Goal: Task Accomplishment & Management: Complete application form

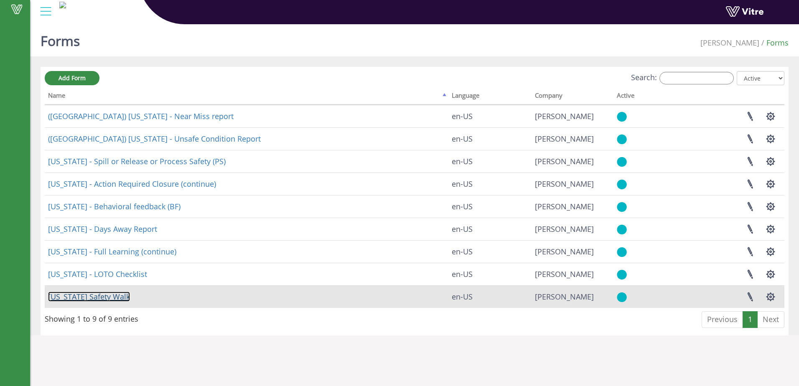
click at [112, 297] on link "Georgia Safety Walk" at bounding box center [89, 297] width 82 height 10
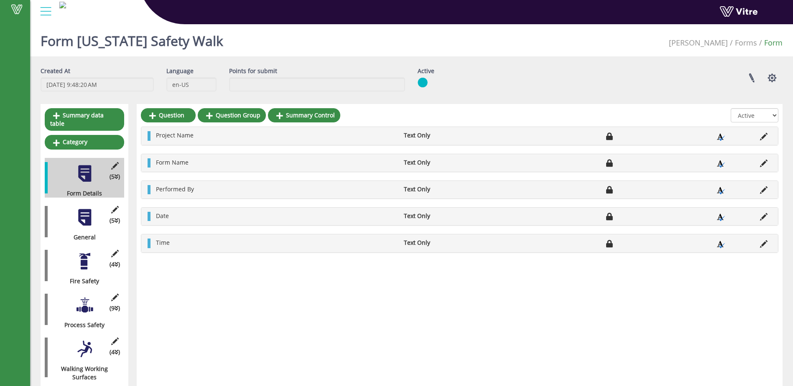
click at [83, 210] on div at bounding box center [84, 217] width 19 height 19
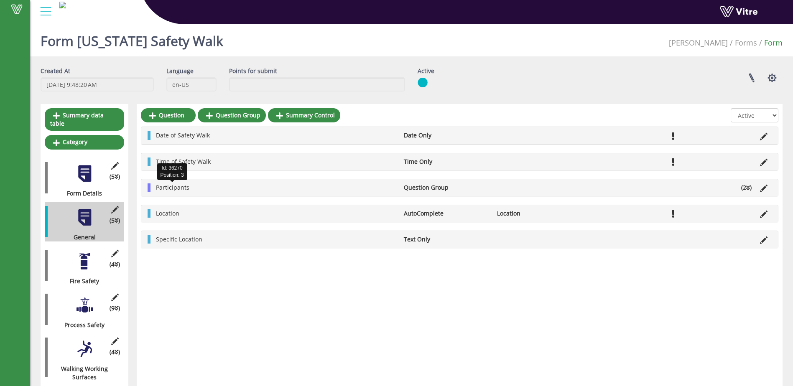
click at [179, 186] on span "Participants" at bounding box center [172, 188] width 33 height 8
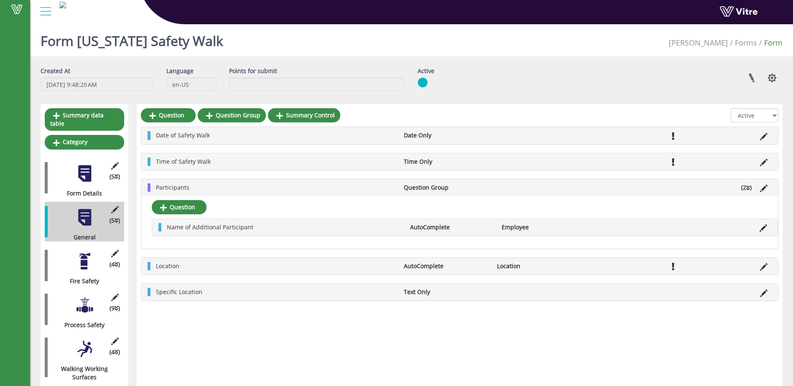
click at [324, 356] on div "Question Question Group Summary Control All Active Not Active Date of Safety Wa…" at bounding box center [460, 356] width 646 height 505
click at [184, 189] on span "Participants" at bounding box center [172, 188] width 33 height 8
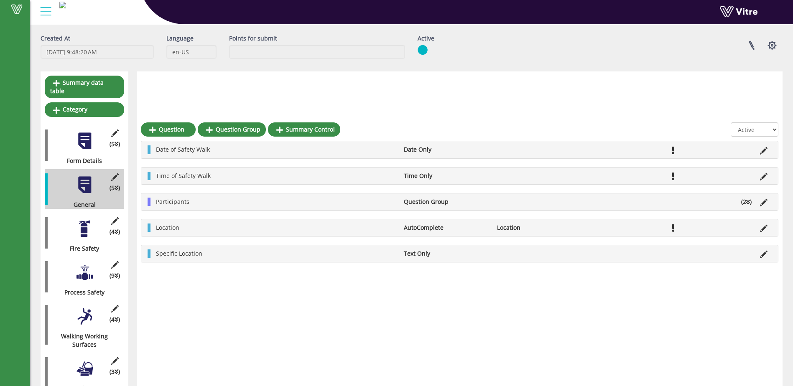
scroll to position [125, 0]
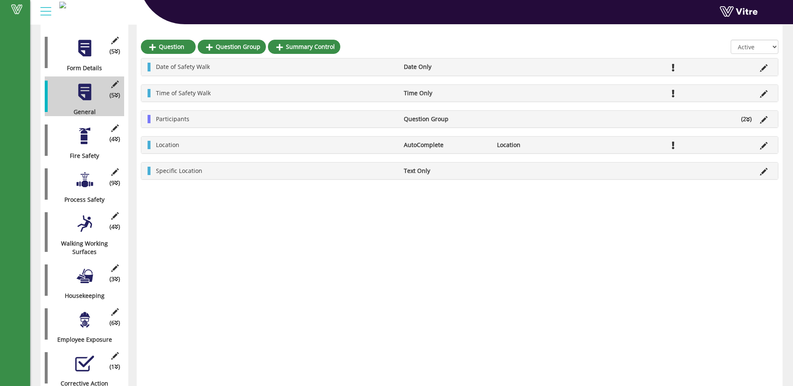
click at [84, 133] on div at bounding box center [84, 136] width 19 height 19
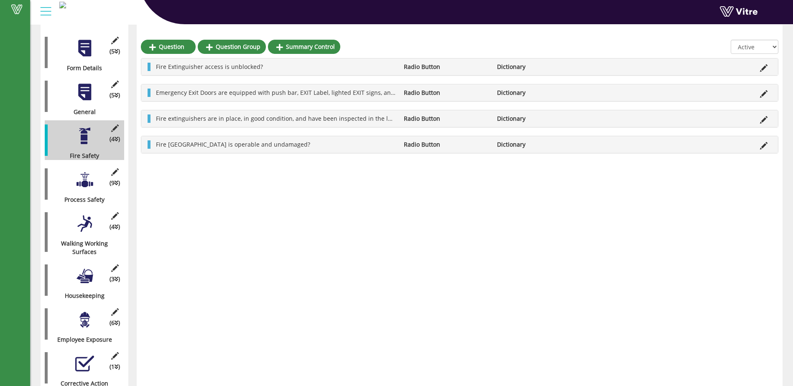
click at [87, 173] on div at bounding box center [84, 180] width 19 height 19
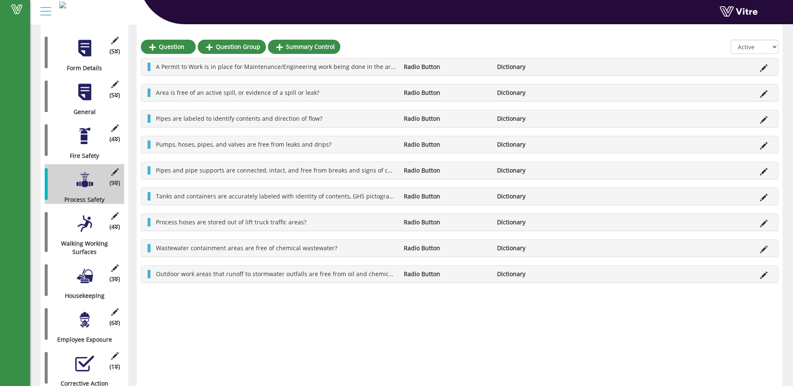
click at [762, 113] on div "Pipes are labeled to identify contents and direction of flow? Radio Button Dict…" at bounding box center [459, 118] width 637 height 17
click at [158, 96] on span "Area is free of an active spill, or evidence of a spill or leak?" at bounding box center [237, 93] width 163 height 8
click at [165, 95] on span "Area is free of an active spill, or evidence of a spill or leak?" at bounding box center [237, 93] width 163 height 8
click at [760, 198] on li "Edit Question" at bounding box center [764, 196] width 16 height 8
click at [761, 198] on icon at bounding box center [764, 198] width 8 height 8
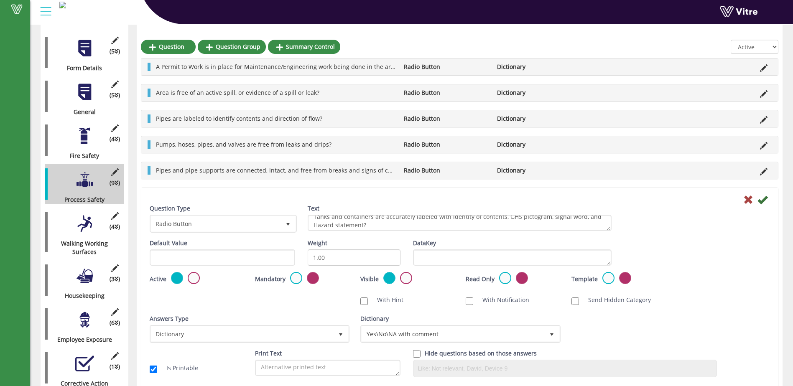
scroll to position [7, 0]
click at [763, 199] on icon at bounding box center [762, 200] width 10 height 10
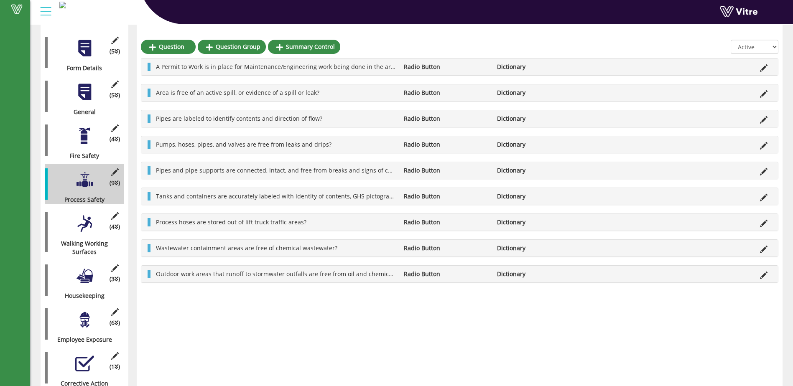
click at [84, 220] on div at bounding box center [84, 223] width 19 height 19
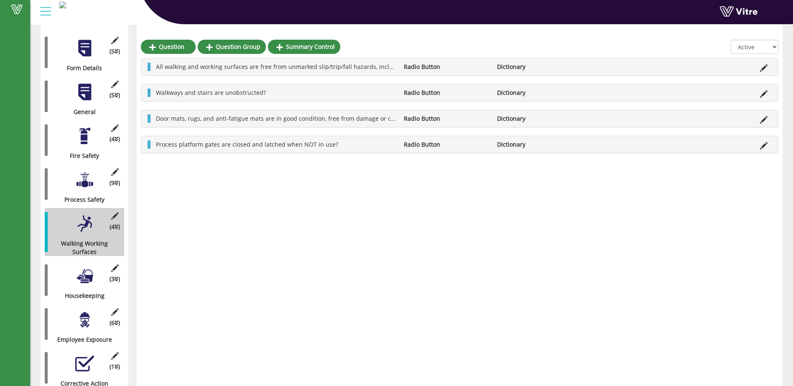
click at [89, 270] on div at bounding box center [84, 276] width 19 height 19
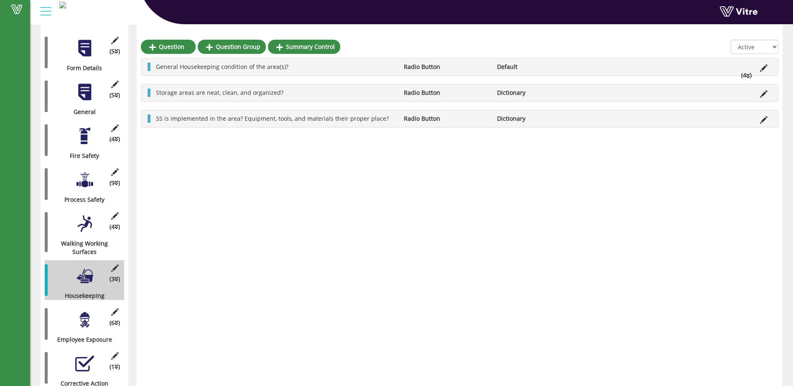
click at [84, 312] on div at bounding box center [84, 320] width 19 height 19
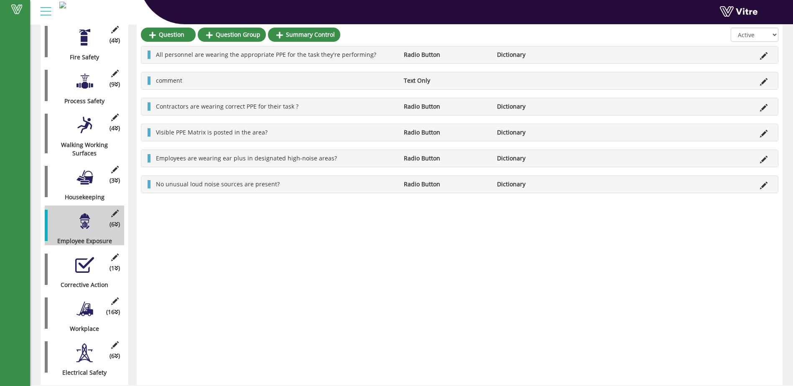
scroll to position [225, 0]
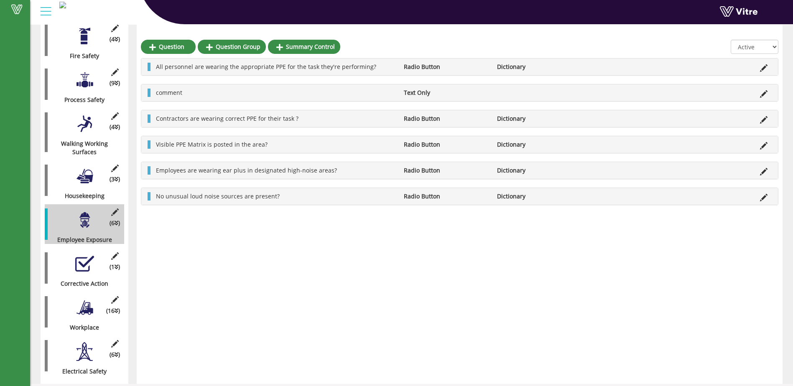
click at [87, 120] on div at bounding box center [84, 124] width 19 height 19
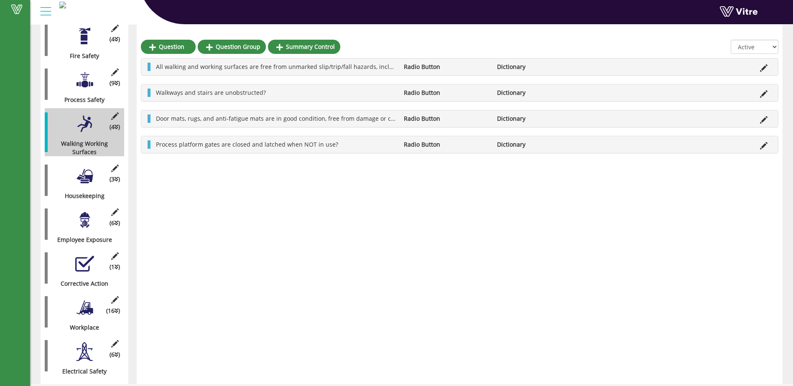
click at [89, 177] on div "(3 ) Housekeeping" at bounding box center [84, 181] width 79 height 40
click at [85, 217] on div at bounding box center [84, 220] width 19 height 19
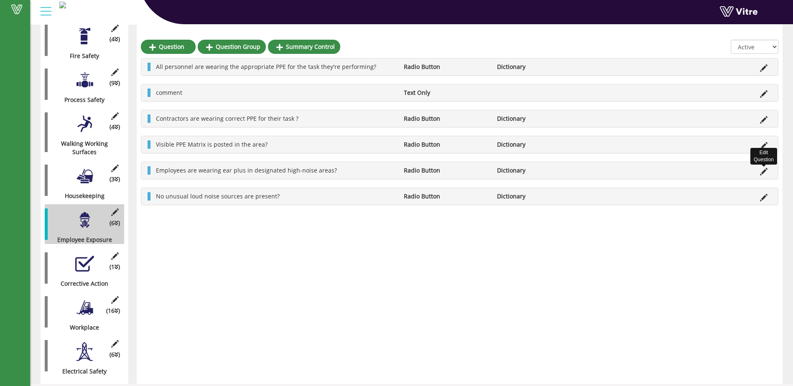
click at [765, 171] on icon at bounding box center [764, 172] width 8 height 8
click at [764, 169] on icon at bounding box center [764, 172] width 8 height 8
click at [765, 171] on icon at bounding box center [764, 172] width 8 height 8
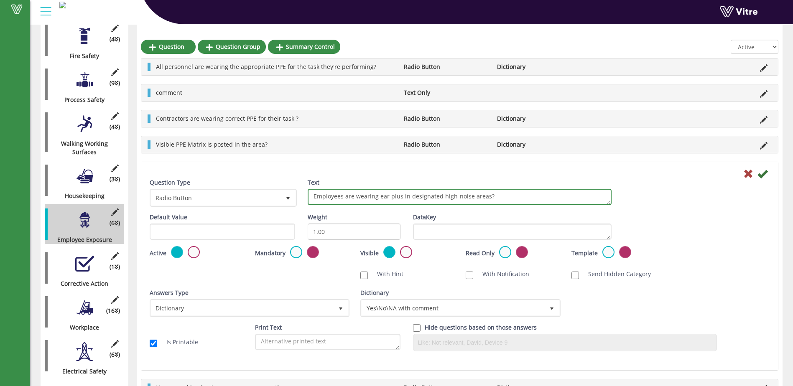
click at [398, 196] on textarea "Employees are wearing ear plus in designated high-noise areas?" at bounding box center [460, 197] width 304 height 16
type textarea "Employees are wearing ear plugs in designated high-noise areas?"
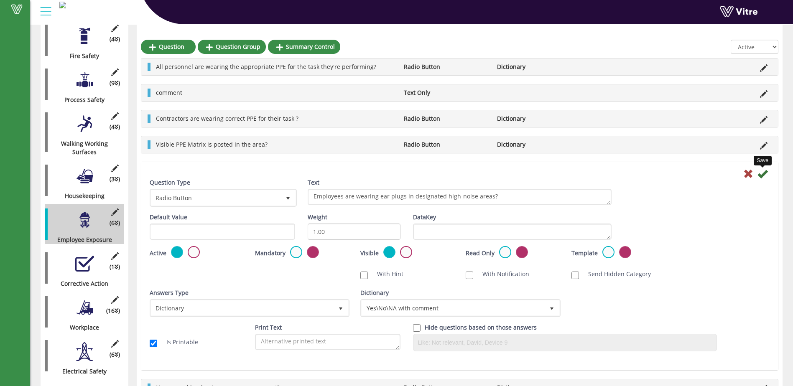
click at [760, 171] on icon at bounding box center [762, 174] width 10 height 10
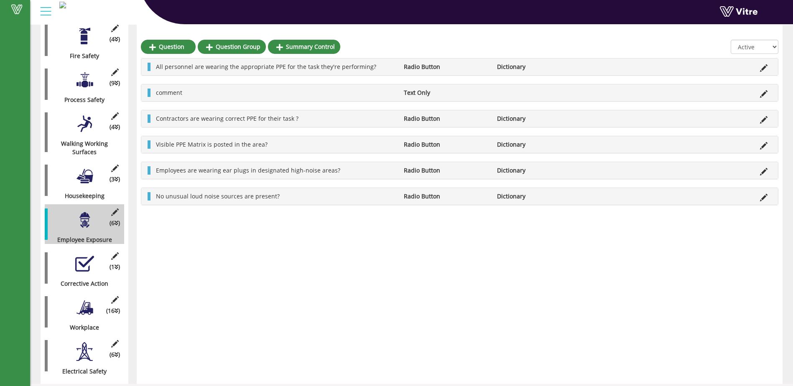
click at [280, 199] on li "No unusual loud noise sources are present?" at bounding box center [276, 196] width 248 height 8
click at [83, 257] on div at bounding box center [84, 264] width 19 height 19
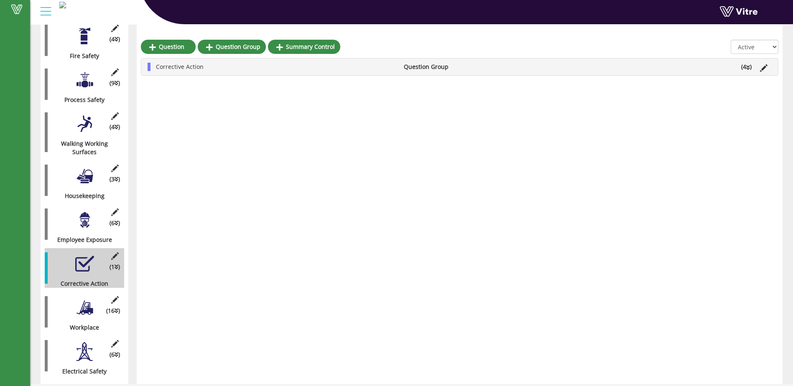
click at [82, 304] on div at bounding box center [84, 307] width 19 height 19
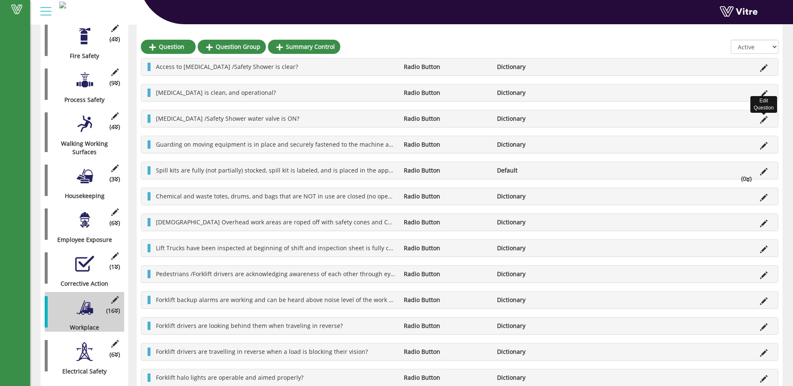
click at [762, 121] on icon at bounding box center [764, 120] width 8 height 8
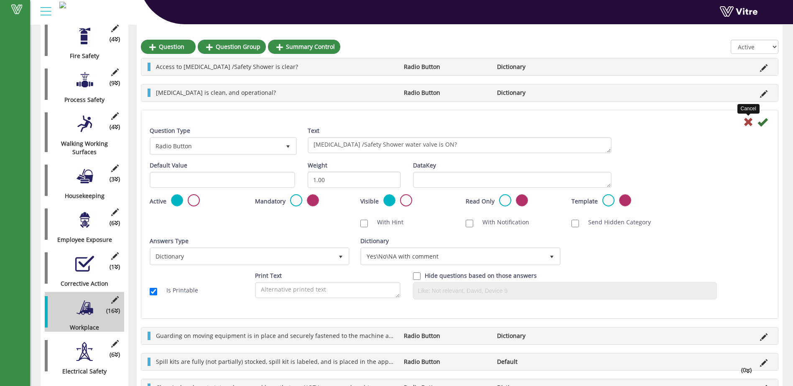
click at [749, 123] on icon at bounding box center [748, 122] width 10 height 10
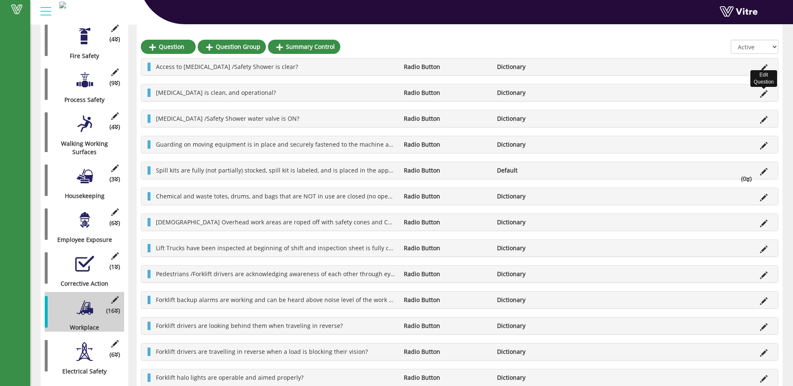
click at [765, 94] on icon at bounding box center [764, 94] width 8 height 8
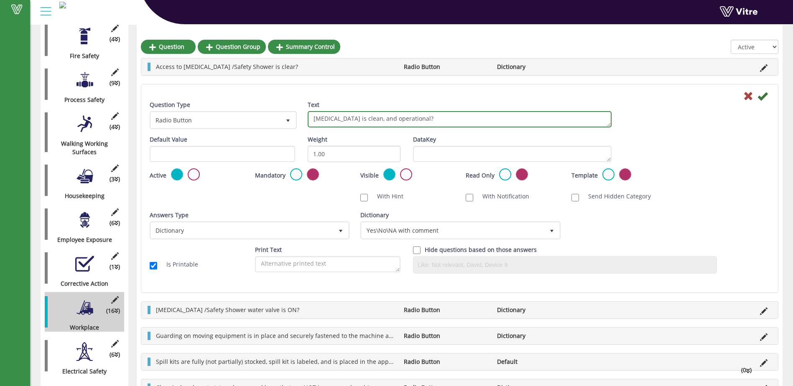
click at [406, 119] on textarea "[MEDICAL_DATA] is clean, and operational?" at bounding box center [460, 119] width 304 height 16
click at [451, 117] on textarea "[MEDICAL_DATA] is clean, and operational?" at bounding box center [460, 119] width 304 height 16
click at [450, 120] on textarea "[MEDICAL_DATA] is clean, and operational?" at bounding box center [460, 119] width 304 height 16
click at [408, 121] on textarea "[MEDICAL_DATA] is clean, and operational?" at bounding box center [460, 119] width 304 height 16
click at [413, 118] on textarea "[MEDICAL_DATA] is clean, and operational?" at bounding box center [460, 119] width 304 height 16
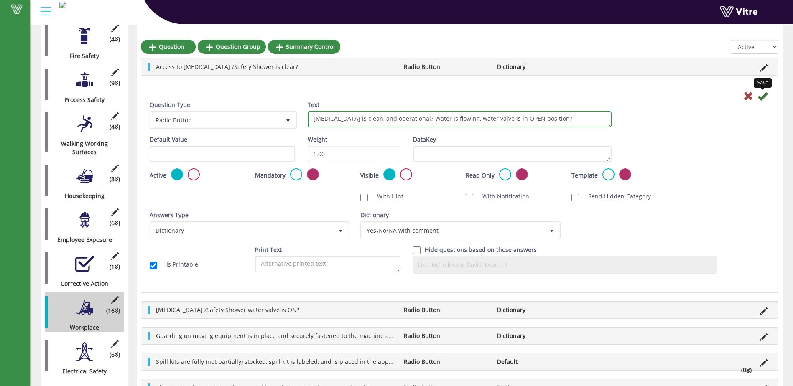
type textarea "[MEDICAL_DATA] is clean, and operational? Water is flowing, water valve is in O…"
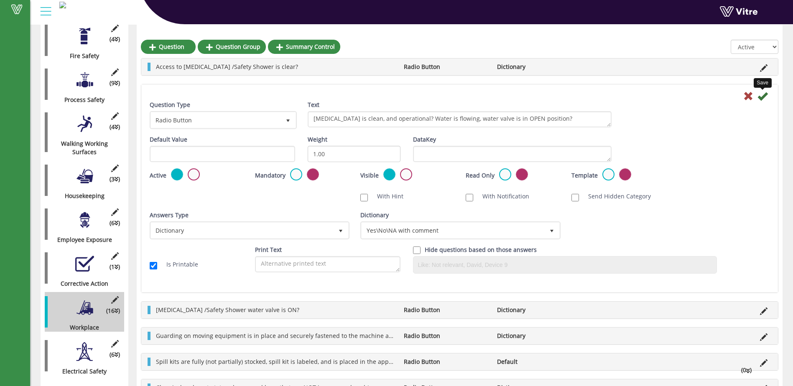
click at [764, 97] on icon at bounding box center [762, 96] width 10 height 10
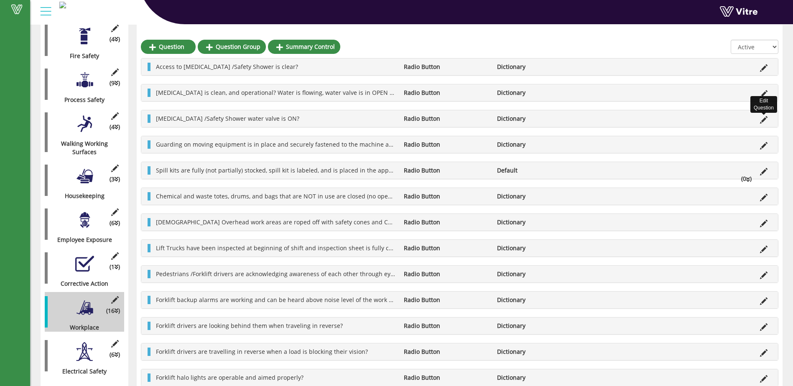
click at [764, 119] on icon at bounding box center [764, 120] width 8 height 8
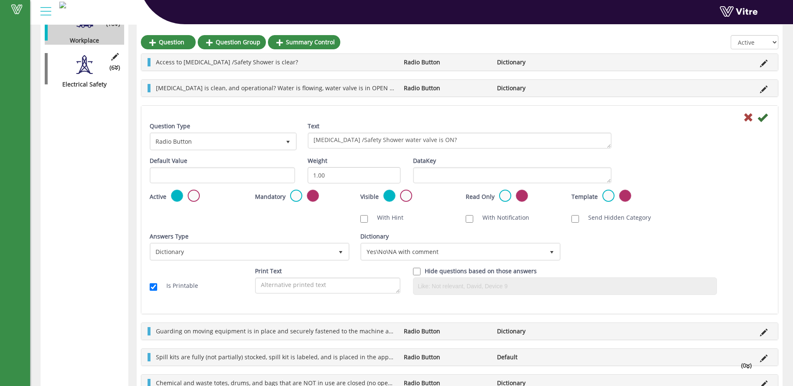
scroll to position [508, 0]
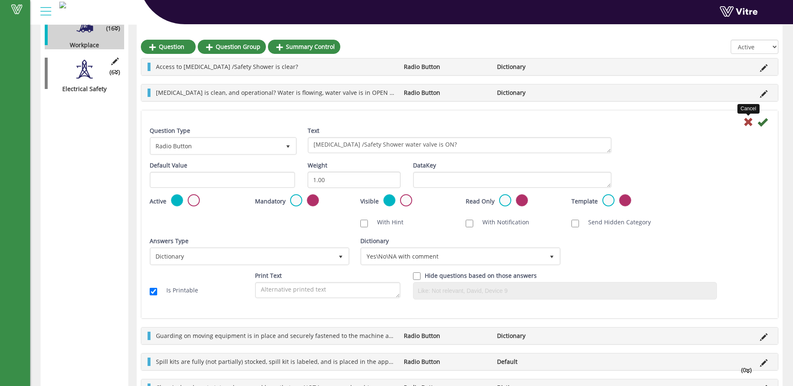
click at [748, 122] on icon at bounding box center [748, 122] width 10 height 10
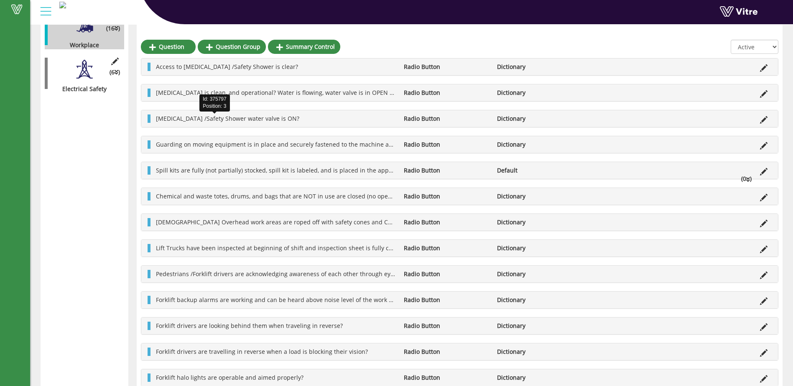
drag, startPoint x: 223, startPoint y: 119, endPoint x: 154, endPoint y: 118, distance: 68.6
drag, startPoint x: 154, startPoint y: 118, endPoint x: 367, endPoint y: 44, distance: 225.8
click at [367, 44] on div at bounding box center [459, 49] width 637 height 18
drag, startPoint x: 171, startPoint y: 119, endPoint x: 415, endPoint y: 116, distance: 244.6
click at [415, 116] on li "Radio Button" at bounding box center [446, 119] width 93 height 8
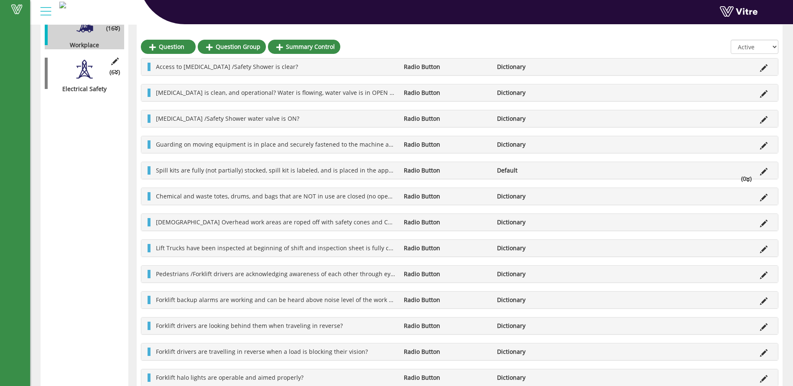
click at [513, 118] on li "Dictionary" at bounding box center [539, 119] width 93 height 8
click at [762, 120] on icon at bounding box center [764, 120] width 8 height 8
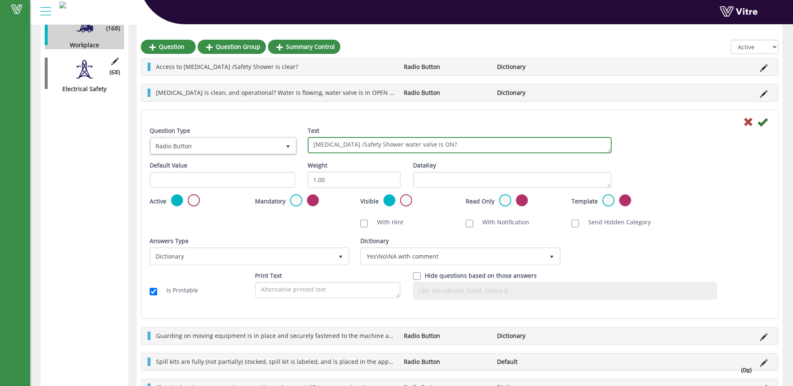
drag, startPoint x: 433, startPoint y: 147, endPoint x: 280, endPoint y: 138, distance: 152.8
click at [280, 138] on div "Question Type Radio Button 3 Text [MEDICAL_DATA] /Safety Shower water valve is …" at bounding box center [459, 144] width 632 height 35
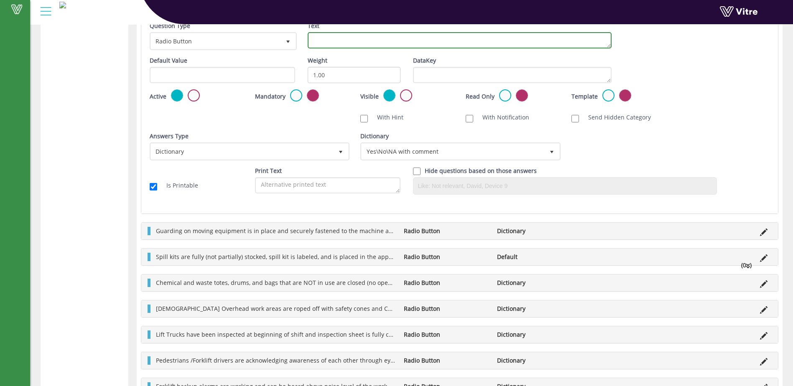
scroll to position [633, 0]
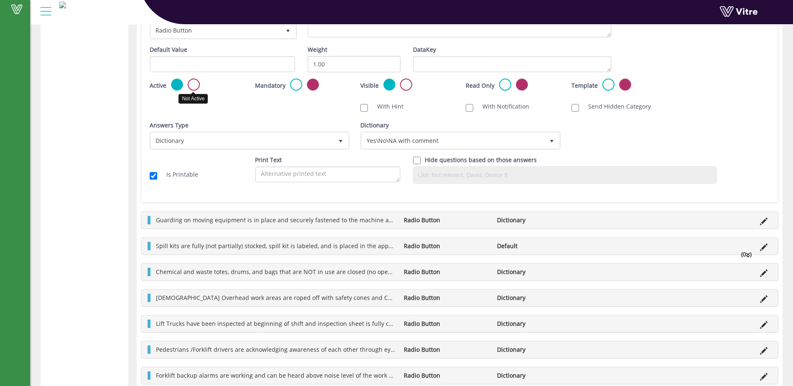
click at [193, 84] on label at bounding box center [194, 85] width 12 height 12
click at [0, 0] on input "radio" at bounding box center [0, 0] width 0 height 0
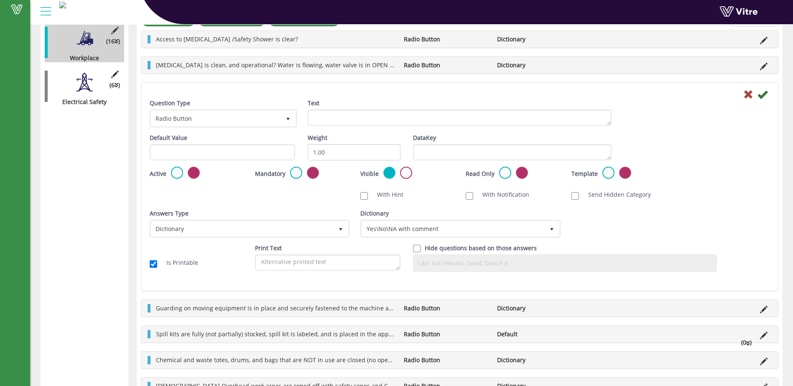
scroll to position [466, 0]
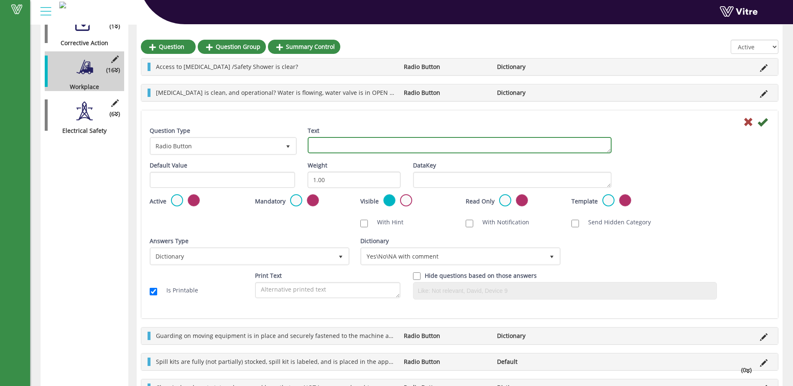
click at [328, 146] on textarea "[MEDICAL_DATA] /Safety Shower water valve is ON?" at bounding box center [460, 145] width 304 height 16
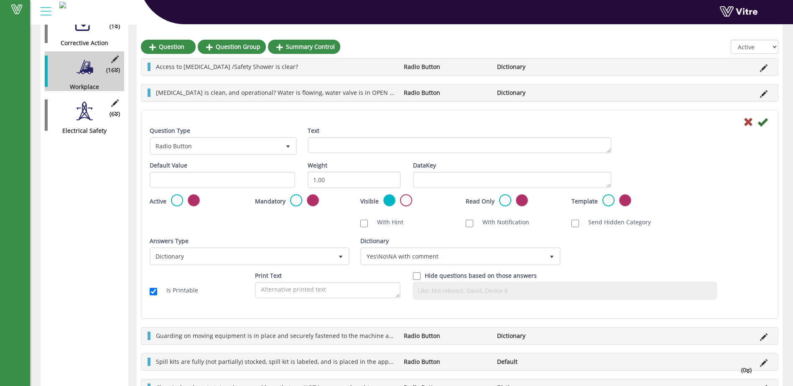
drag, startPoint x: 326, startPoint y: 145, endPoint x: 673, endPoint y: 258, distance: 365.6
click at [673, 258] on div "Answers Type Dictionary 1 Answers Type Dictionary 1 Module Select Form Context …" at bounding box center [459, 254] width 632 height 35
click at [762, 122] on icon at bounding box center [762, 122] width 10 height 10
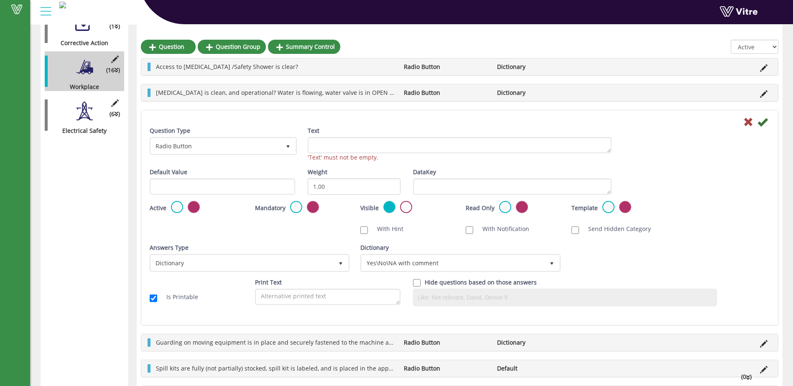
click at [194, 120] on div at bounding box center [459, 122] width 632 height 10
click at [203, 93] on span "[MEDICAL_DATA] is clean, and operational? Water is flowing, water valve is in O…" at bounding box center [285, 93] width 259 height 8
click at [385, 42] on div at bounding box center [459, 49] width 637 height 18
click at [762, 121] on icon at bounding box center [762, 122] width 10 height 10
click at [762, 125] on icon at bounding box center [762, 122] width 10 height 10
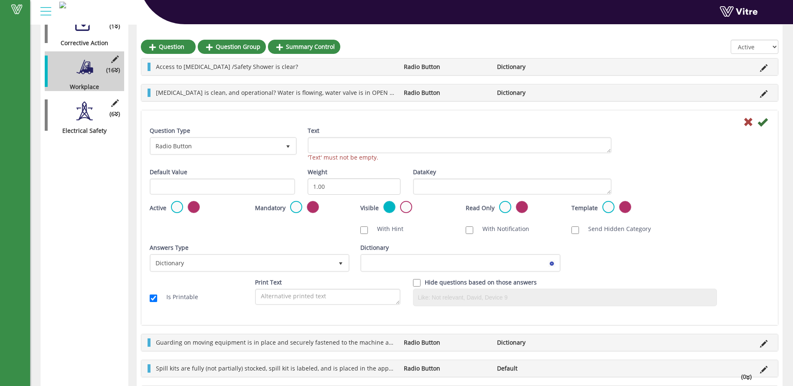
click at [746, 123] on icon at bounding box center [748, 122] width 10 height 10
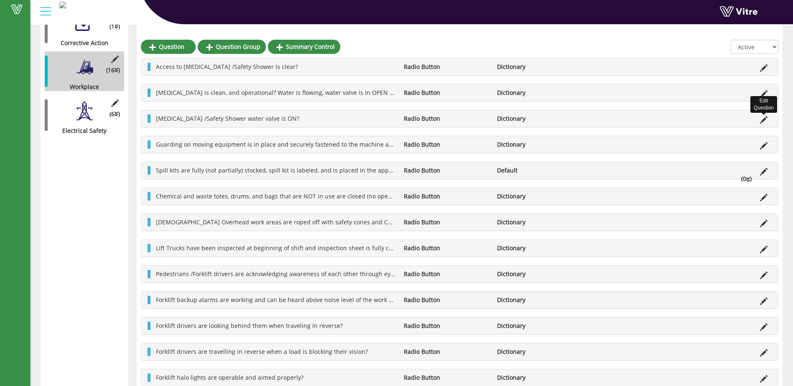
click at [765, 121] on icon at bounding box center [764, 120] width 8 height 8
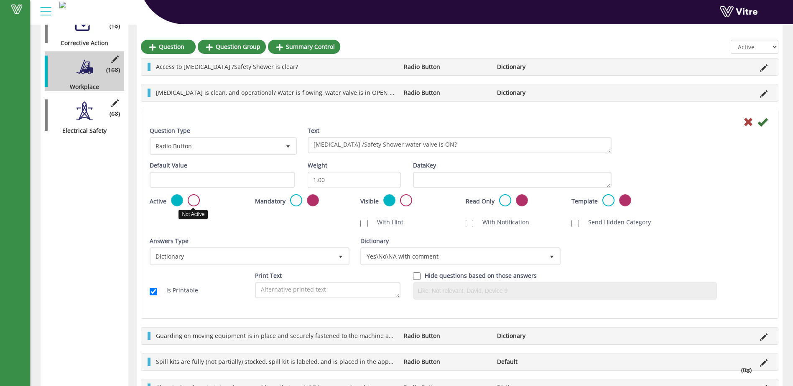
click at [195, 199] on label at bounding box center [194, 200] width 12 height 12
click at [0, 0] on input "radio" at bounding box center [0, 0] width 0 height 0
click at [178, 201] on label at bounding box center [177, 200] width 12 height 12
click at [0, 0] on input "radio" at bounding box center [0, 0] width 0 height 0
click at [197, 201] on label at bounding box center [194, 200] width 12 height 12
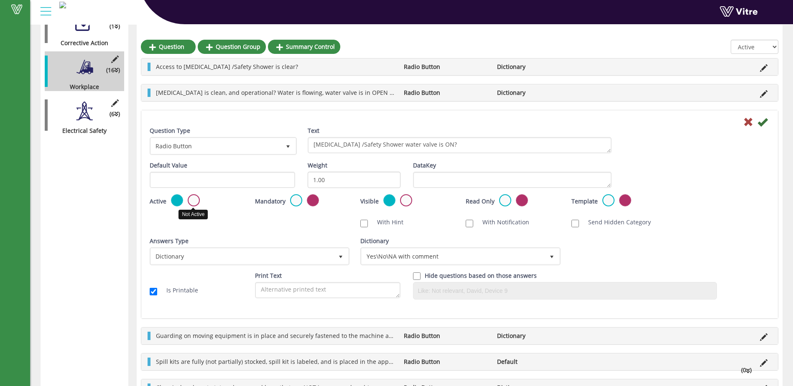
click at [0, 0] on input "radio" at bounding box center [0, 0] width 0 height 0
click at [763, 123] on icon at bounding box center [762, 122] width 10 height 10
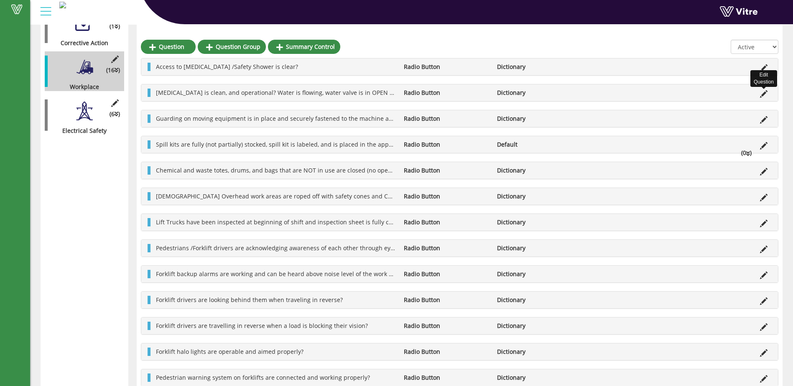
click at [766, 93] on icon at bounding box center [764, 94] width 8 height 8
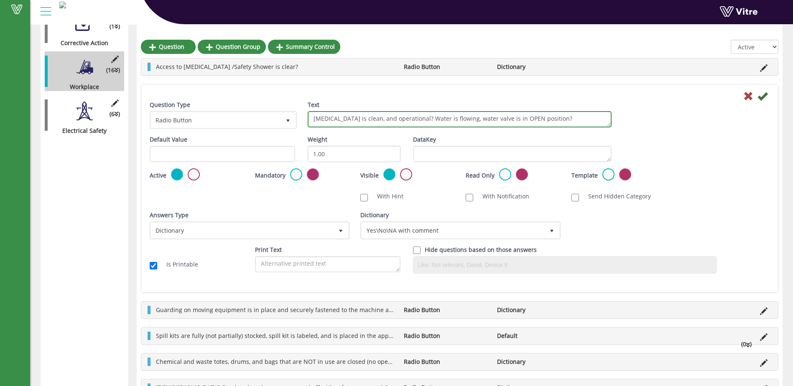
click at [337, 119] on textarea "[MEDICAL_DATA] is clean, and operational? Water is flowing, water valve is in O…" at bounding box center [460, 119] width 304 height 16
type textarea "Eyewash/Safety Shower is clean, and operational? Water is flowing, water valve …"
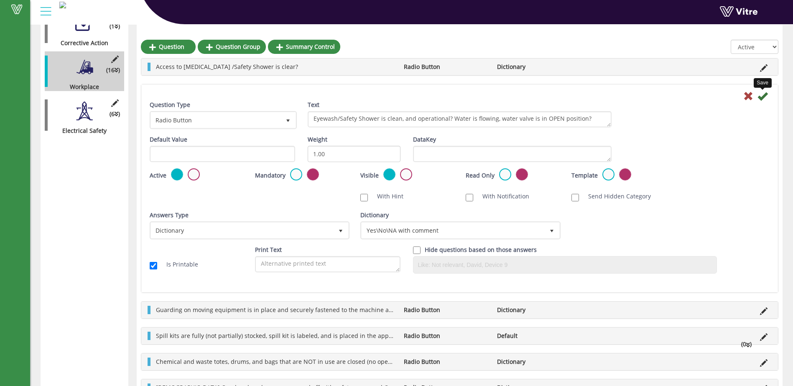
click at [760, 92] on icon at bounding box center [762, 96] width 10 height 10
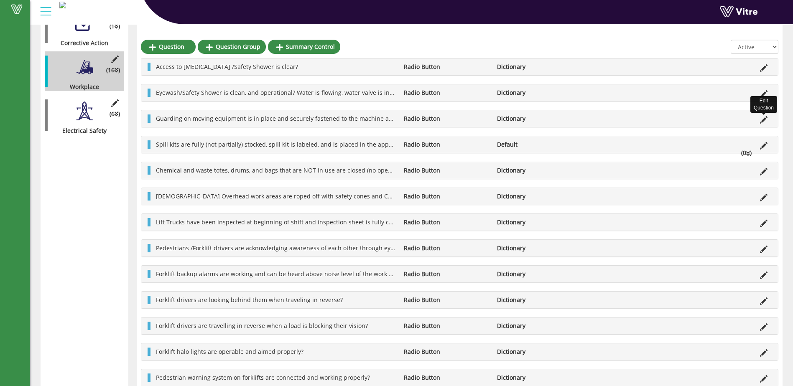
click at [764, 118] on icon at bounding box center [764, 120] width 8 height 8
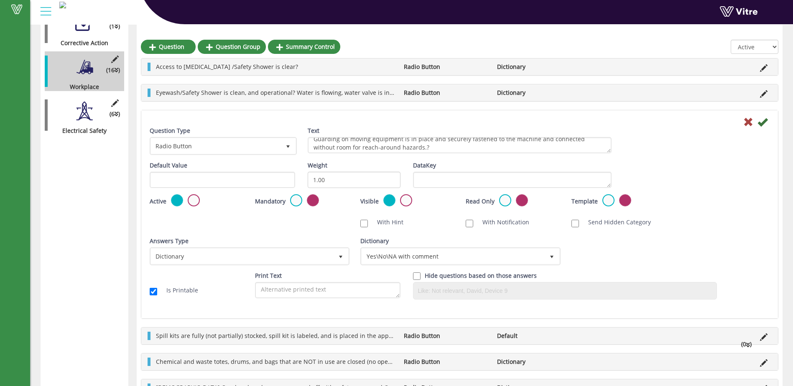
scroll to position [7, 0]
click at [760, 120] on icon at bounding box center [762, 122] width 10 height 10
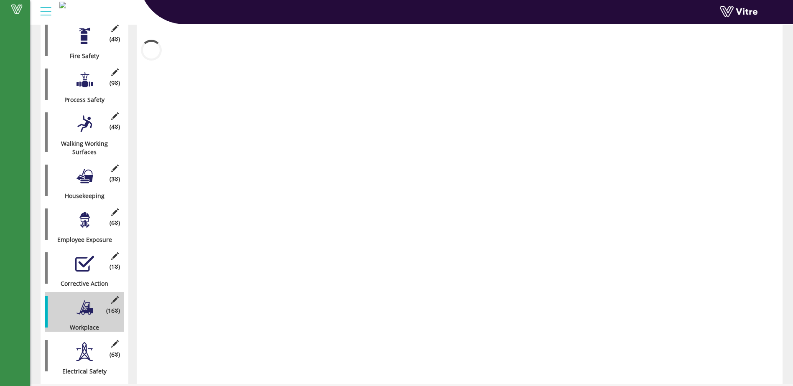
scroll to position [466, 0]
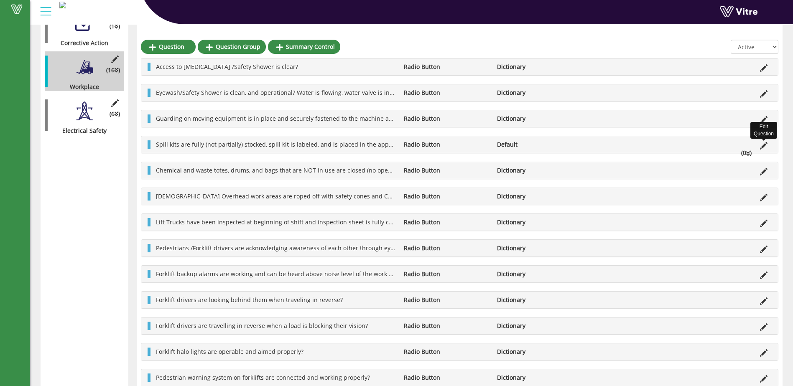
click at [766, 146] on icon at bounding box center [764, 146] width 8 height 8
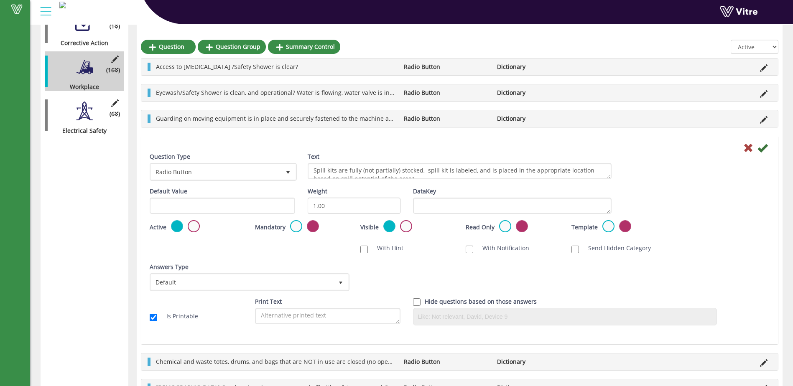
scroll to position [7, 0]
click at [762, 150] on icon at bounding box center [762, 148] width 10 height 10
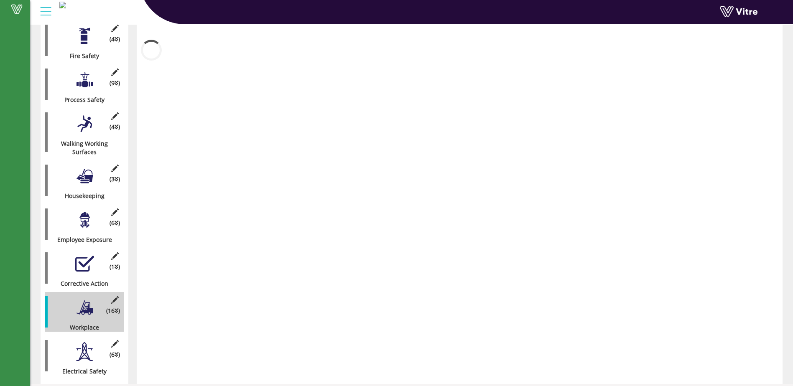
scroll to position [466, 0]
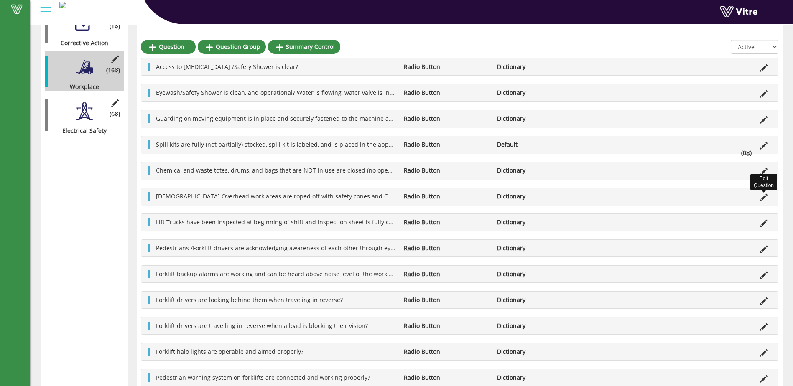
click at [763, 196] on icon at bounding box center [764, 198] width 8 height 8
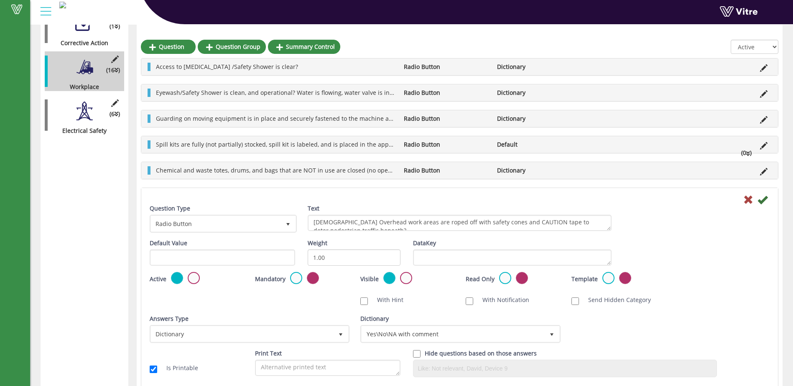
scroll to position [7, 0]
click at [762, 200] on icon at bounding box center [762, 200] width 10 height 10
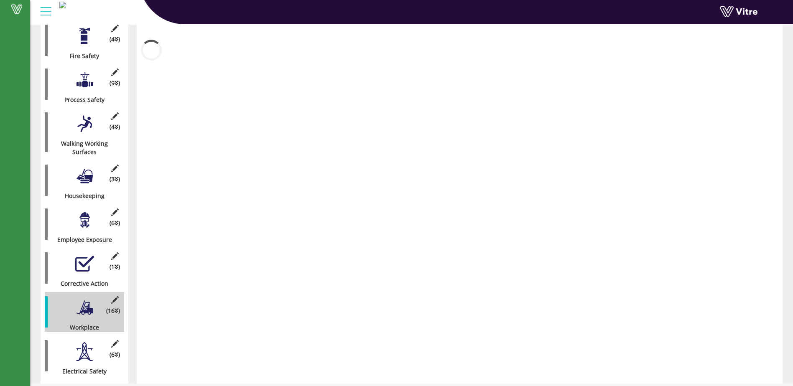
scroll to position [466, 0]
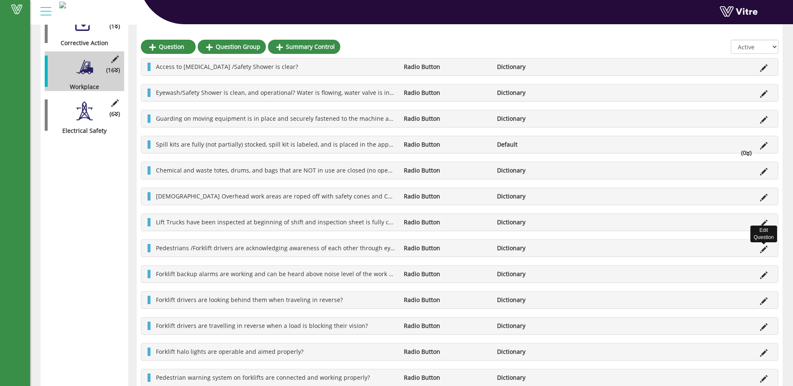
click at [767, 250] on icon at bounding box center [764, 250] width 8 height 8
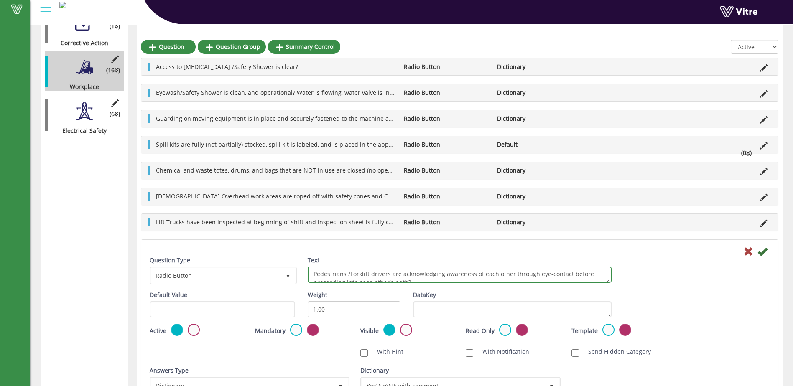
scroll to position [7, 0]
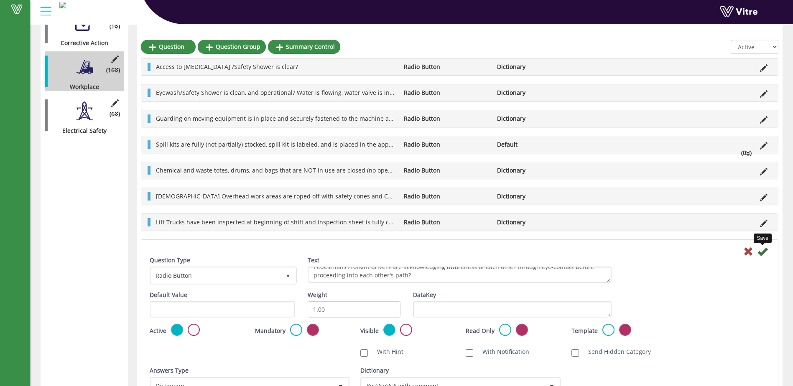
click at [765, 253] on icon at bounding box center [762, 252] width 10 height 10
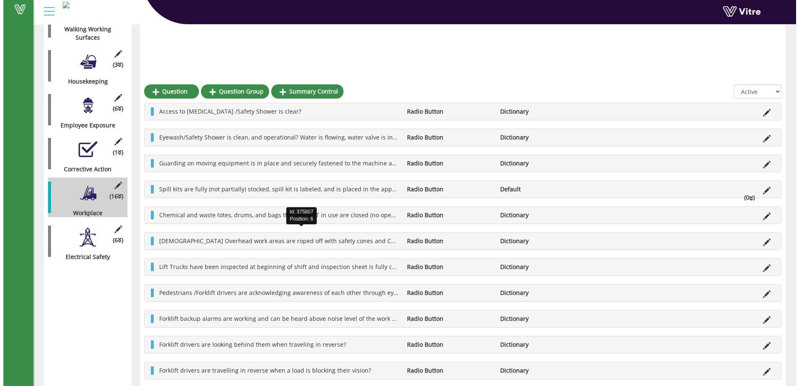
scroll to position [258, 0]
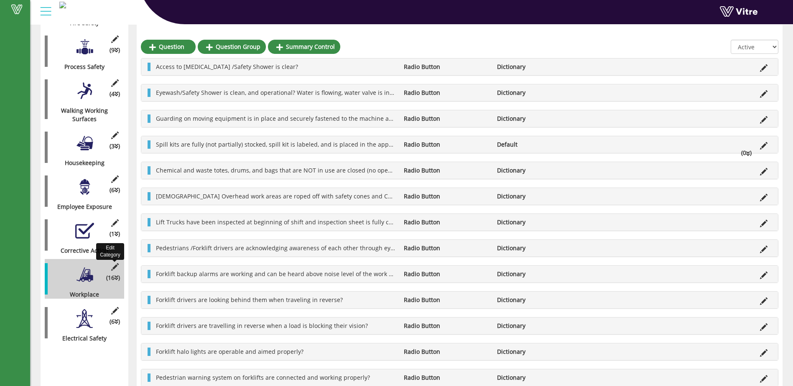
drag, startPoint x: 113, startPoint y: 262, endPoint x: 104, endPoint y: 244, distance: 20.4
click at [104, 244] on div "Edit Category" at bounding box center [110, 251] width 28 height 17
click at [113, 263] on icon at bounding box center [115, 267] width 10 height 8
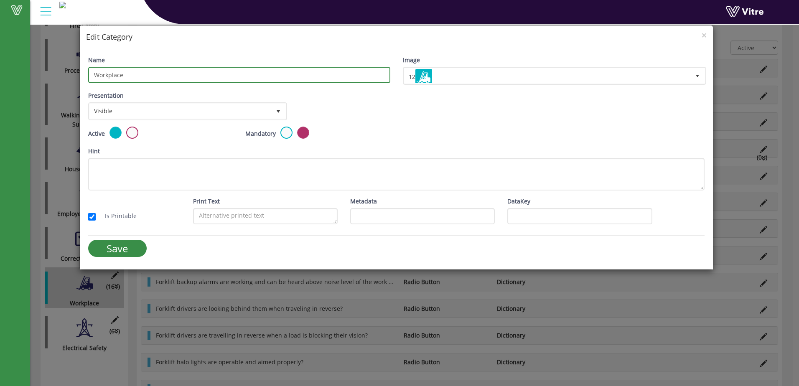
click at [131, 74] on input "Workplace" at bounding box center [239, 75] width 302 height 16
type input "Workplace Safety"
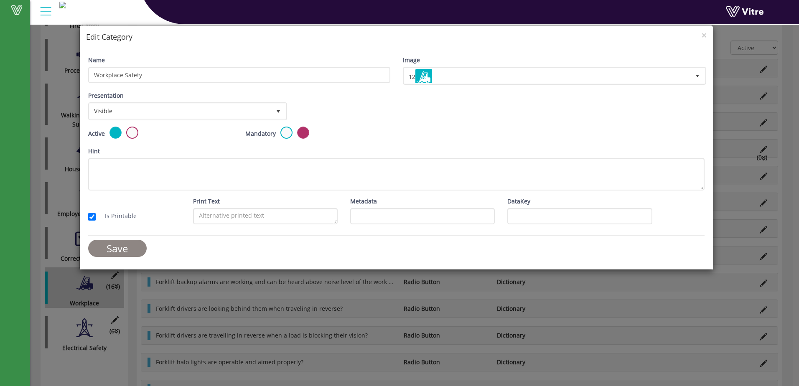
click at [127, 247] on input "Save" at bounding box center [117, 248] width 59 height 17
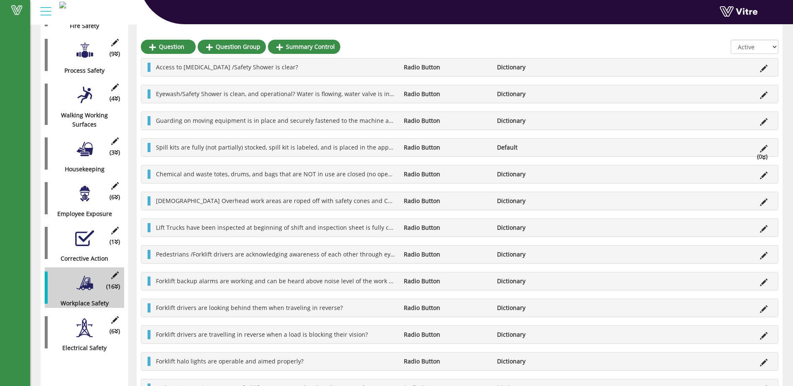
click at [85, 323] on div at bounding box center [84, 328] width 19 height 19
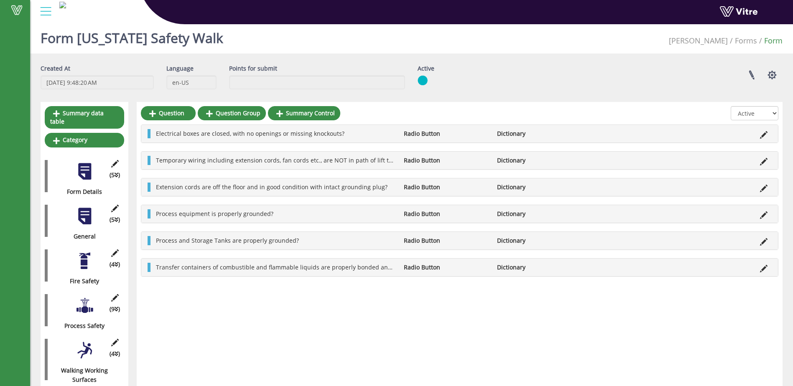
scroll to position [0, 0]
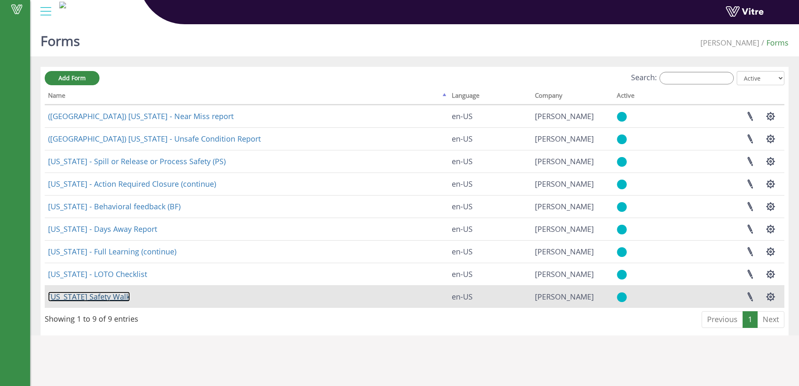
click at [96, 299] on link "Georgia Safety Walk" at bounding box center [89, 297] width 82 height 10
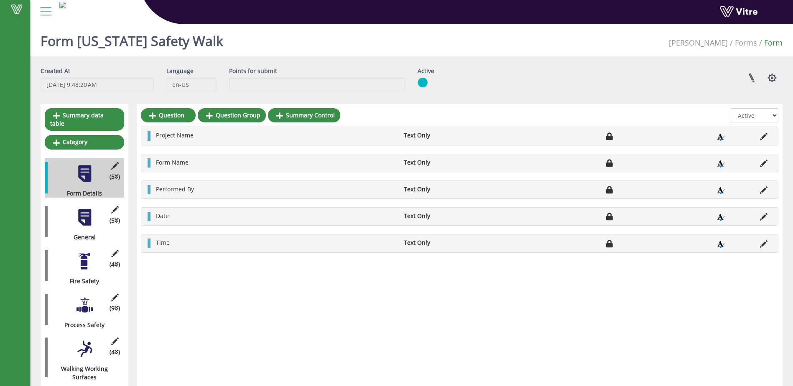
click at [83, 212] on div at bounding box center [84, 217] width 19 height 19
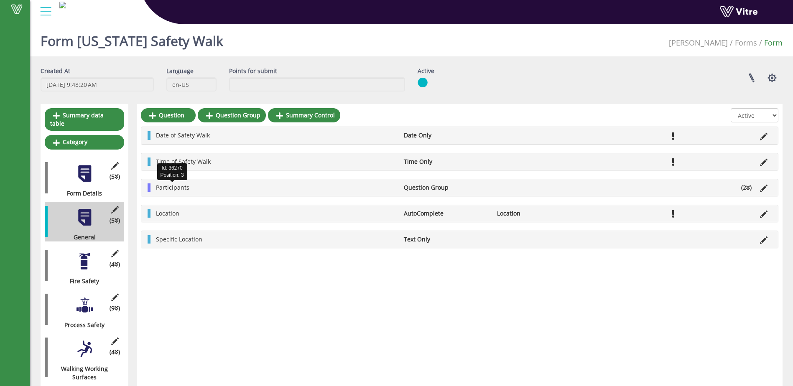
click at [173, 189] on span "Participants" at bounding box center [172, 188] width 33 height 8
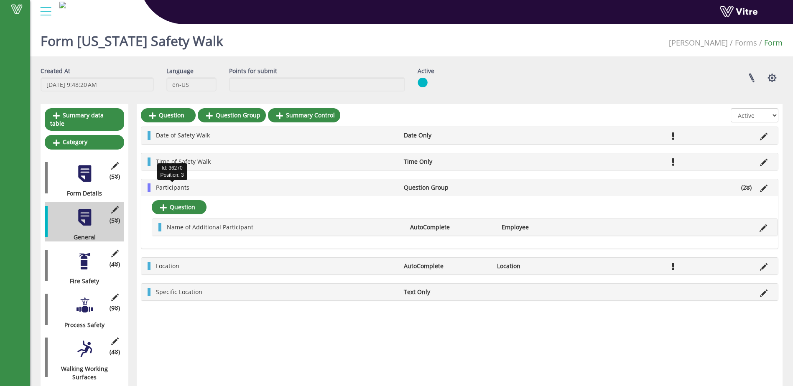
click at [169, 188] on span "Participants" at bounding box center [172, 188] width 33 height 8
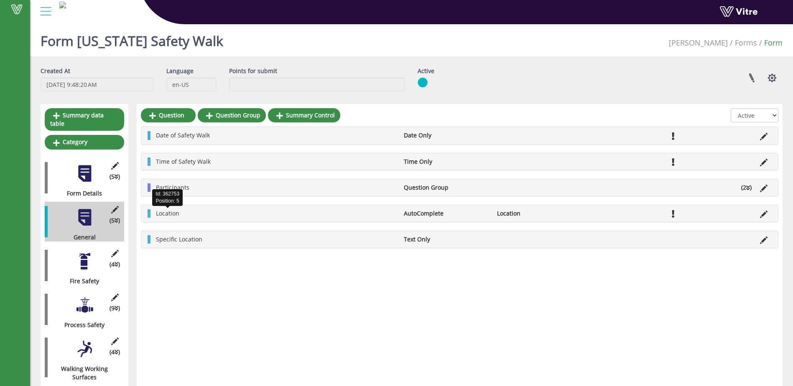
click at [171, 217] on span "Location" at bounding box center [167, 213] width 23 height 8
click at [84, 257] on div at bounding box center [84, 261] width 19 height 19
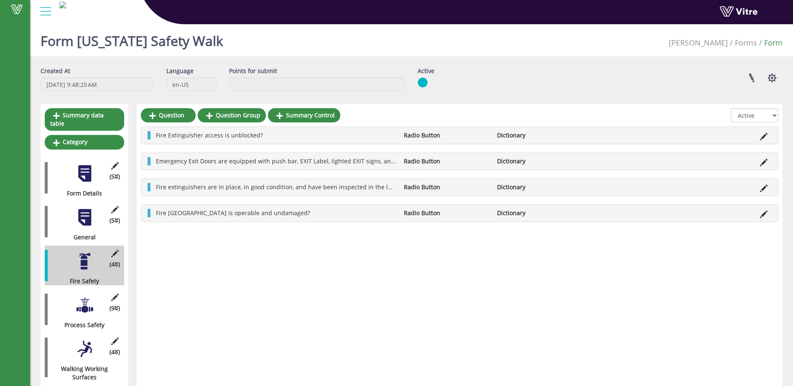
click at [82, 211] on div at bounding box center [84, 217] width 19 height 19
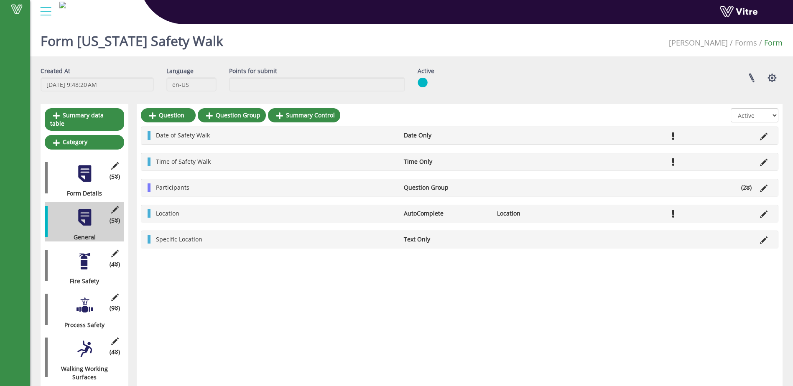
click at [82, 259] on div at bounding box center [84, 261] width 19 height 19
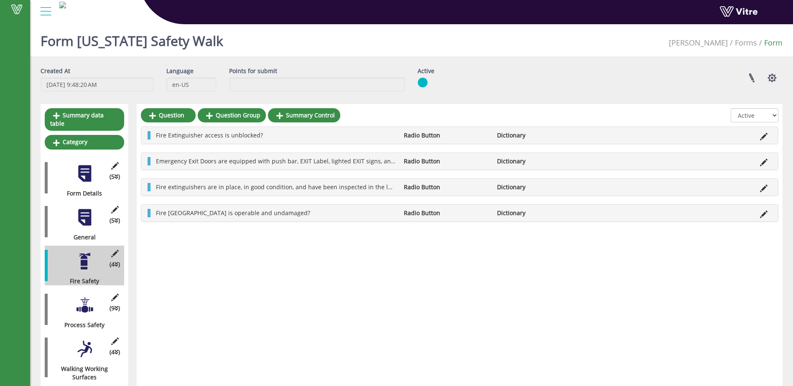
click at [86, 297] on div at bounding box center [84, 305] width 19 height 19
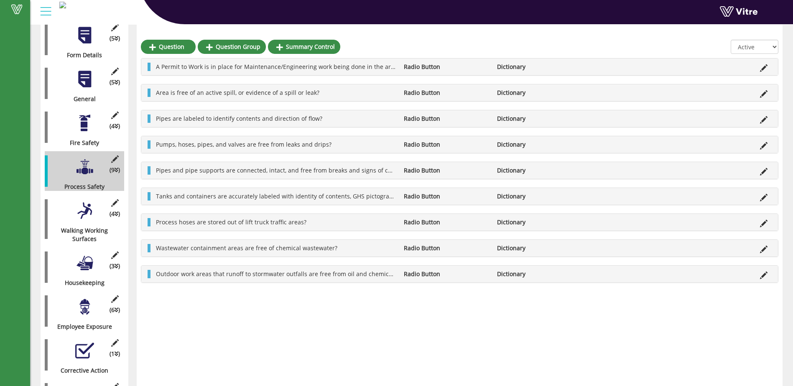
scroll to position [100, 0]
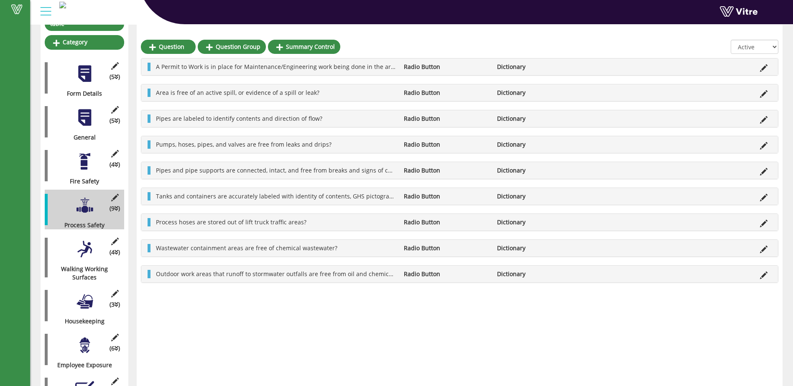
click at [87, 248] on div at bounding box center [84, 249] width 19 height 19
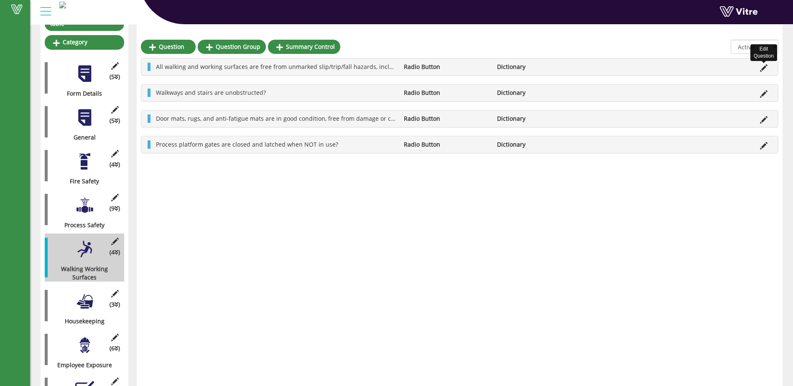
click at [765, 64] on icon at bounding box center [764, 68] width 8 height 8
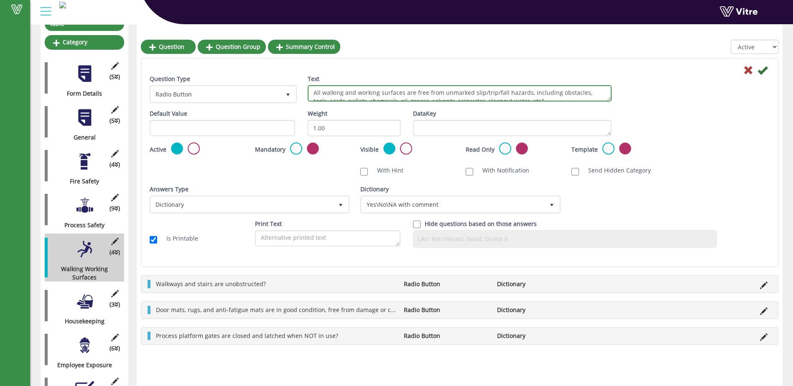
click at [528, 100] on textarea "All walking and working surfaces are free from unmarked slip/trip/fall hazards,…" at bounding box center [460, 93] width 304 height 16
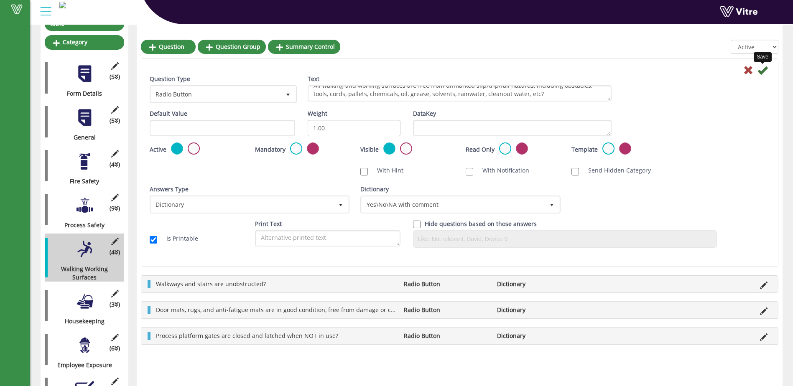
click at [764, 71] on icon at bounding box center [762, 70] width 10 height 10
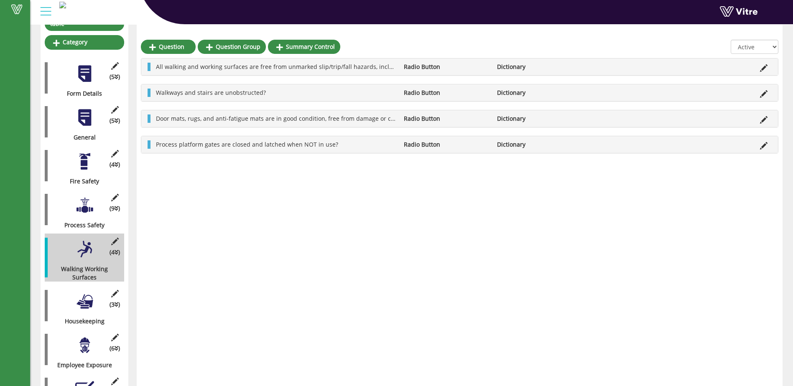
click at [89, 295] on div at bounding box center [84, 301] width 19 height 19
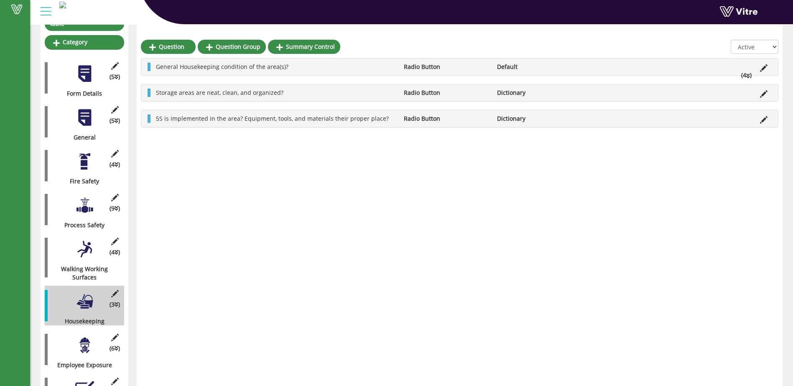
click at [82, 336] on div at bounding box center [84, 345] width 19 height 19
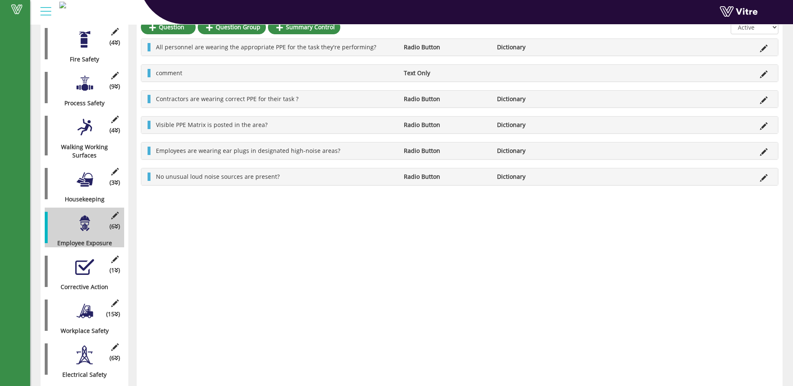
scroll to position [225, 0]
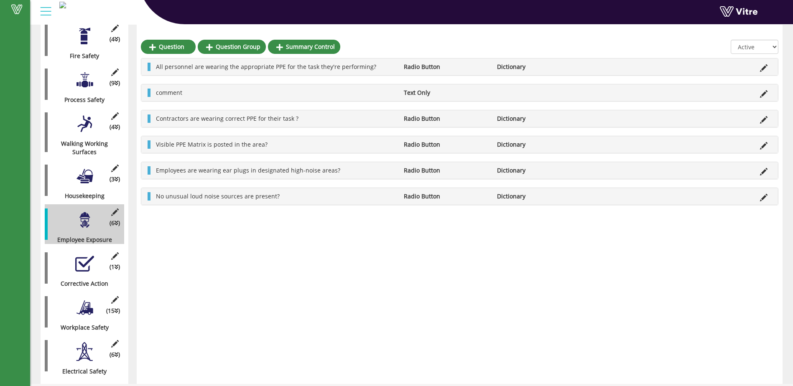
click at [83, 260] on div at bounding box center [84, 264] width 19 height 19
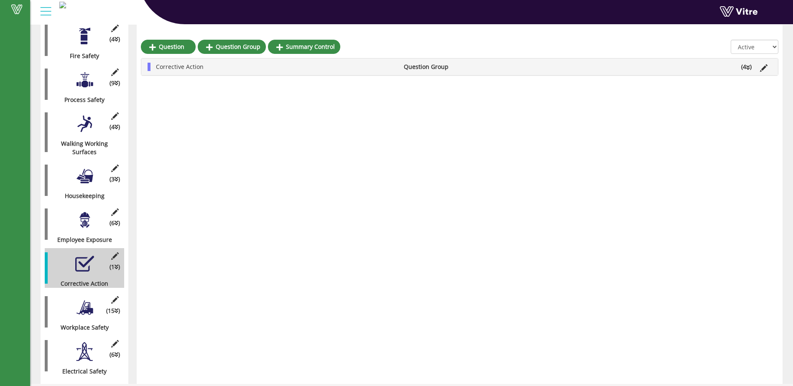
click at [86, 302] on div at bounding box center [84, 307] width 19 height 19
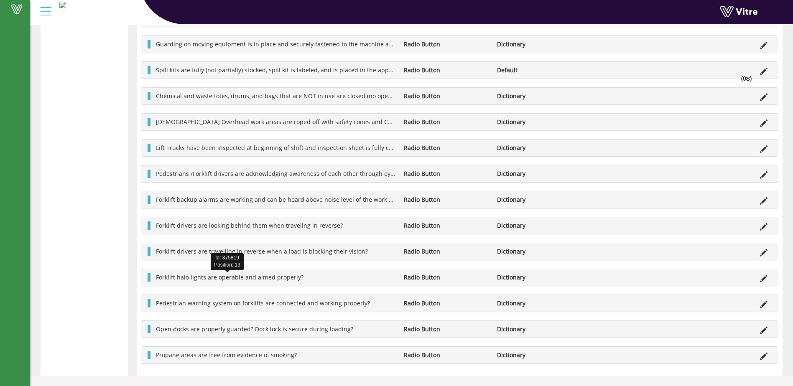
scroll to position [588, 0]
click at [178, 324] on div "Open docks are properly guarded? Dock lock is secure during loading? Radio Butt…" at bounding box center [459, 328] width 637 height 17
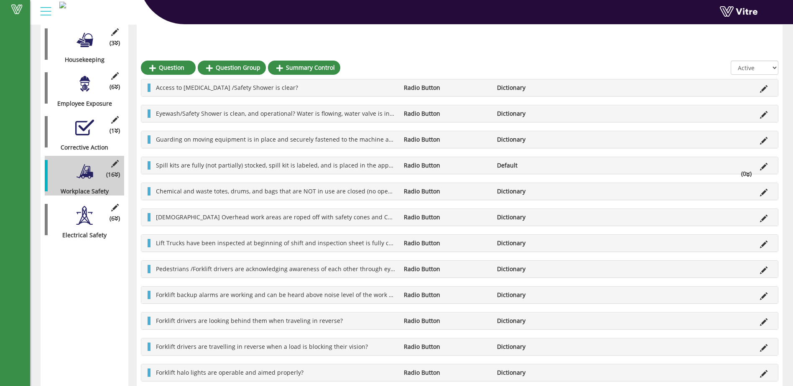
scroll to position [337, 0]
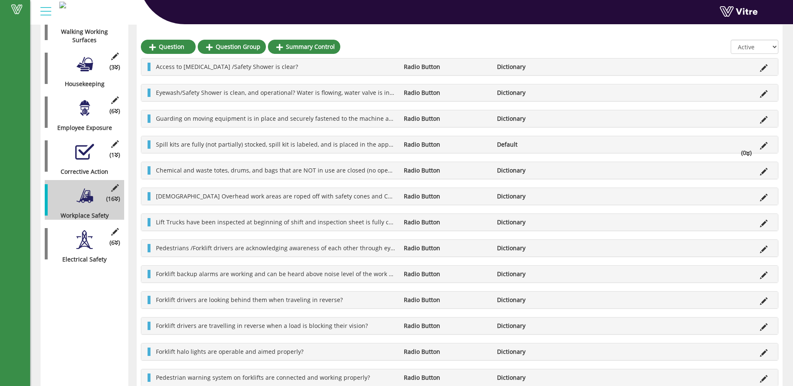
click at [87, 233] on div at bounding box center [84, 239] width 19 height 19
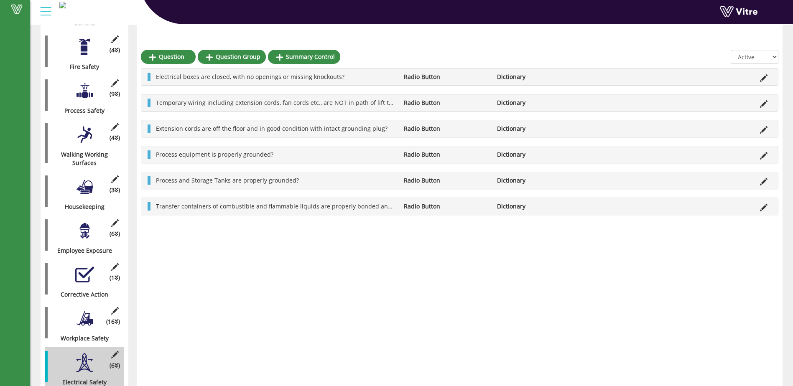
scroll to position [225, 0]
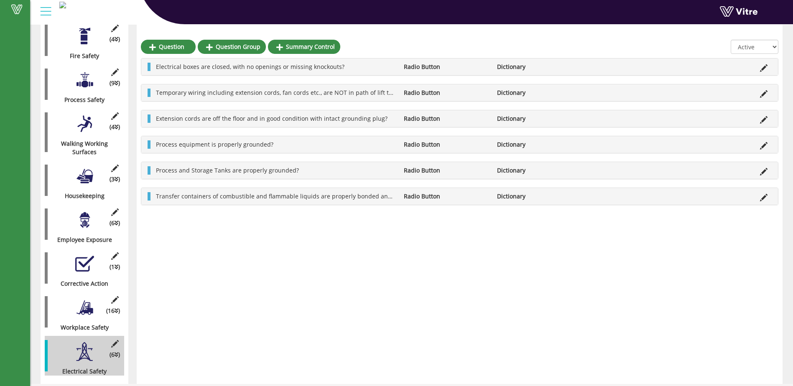
click at [84, 255] on div at bounding box center [84, 264] width 19 height 19
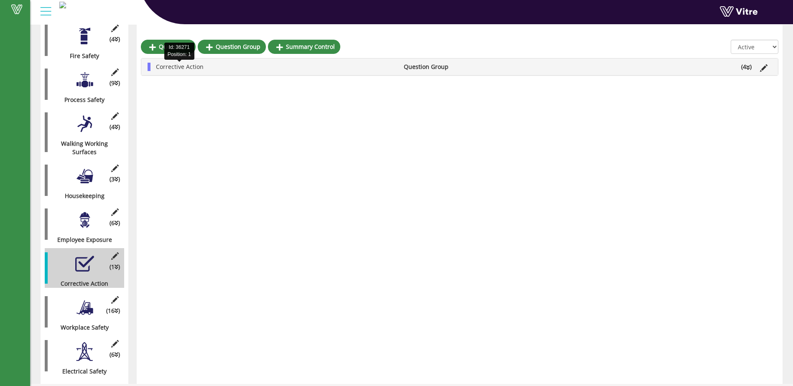
click at [174, 66] on span "Corrective Action" at bounding box center [180, 67] width 48 height 8
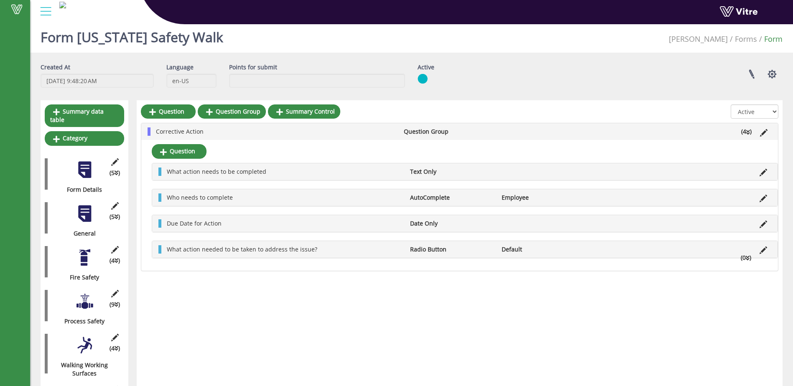
scroll to position [0, 0]
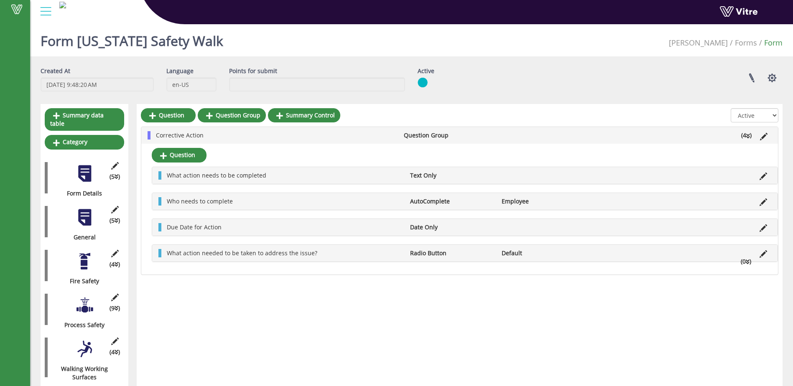
click at [85, 256] on div at bounding box center [84, 261] width 19 height 19
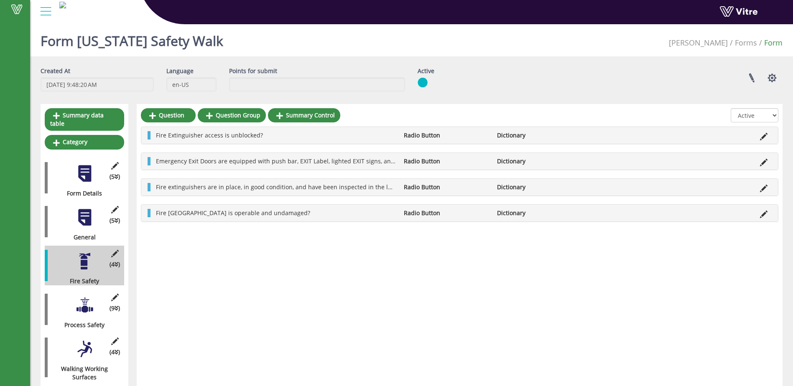
click at [83, 303] on div at bounding box center [84, 305] width 19 height 19
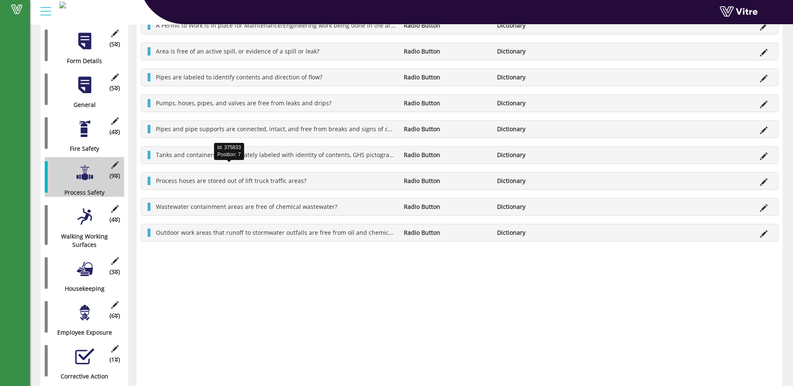
scroll to position [167, 0]
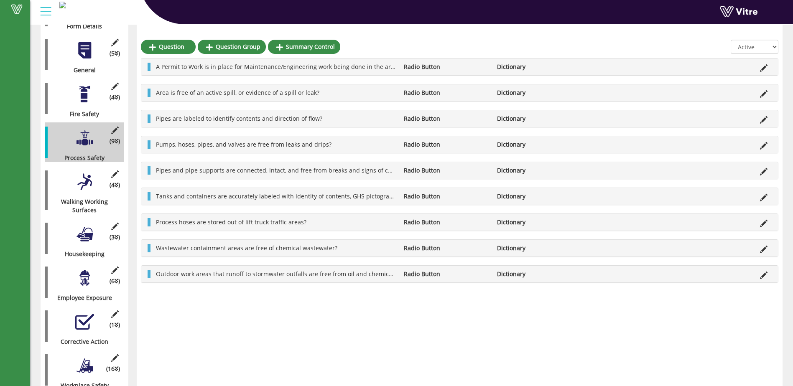
click at [617, 37] on div "Question Question Group Summary Control All Active Not Active A Permit to Work …" at bounding box center [460, 189] width 646 height 505
